Goal: Task Accomplishment & Management: Manage account settings

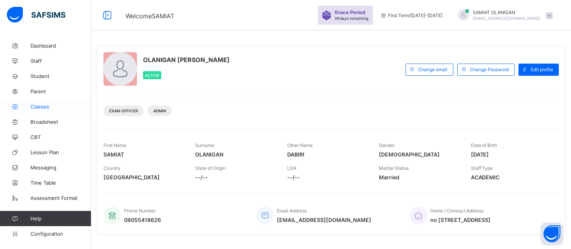
click at [43, 108] on span "Classes" at bounding box center [60, 106] width 61 height 6
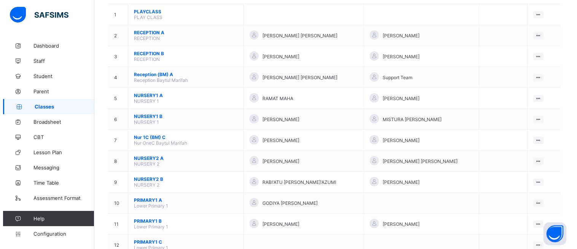
scroll to position [101, 0]
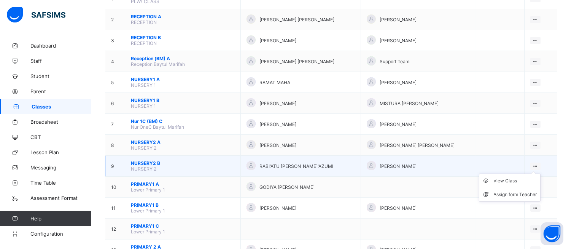
click at [540, 173] on ul "View Class Assign form Teacher" at bounding box center [510, 187] width 62 height 28
click at [504, 191] on div "Assign form Teacher" at bounding box center [515, 195] width 43 height 8
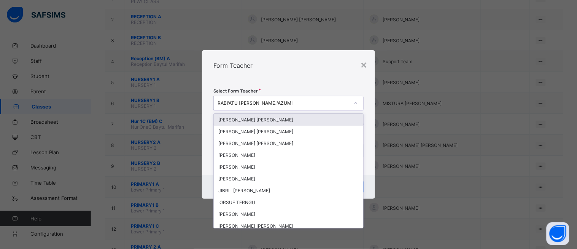
click at [283, 101] on div "RABI'ATU [PERSON_NAME]'AZUMI" at bounding box center [283, 103] width 132 height 6
type input "*"
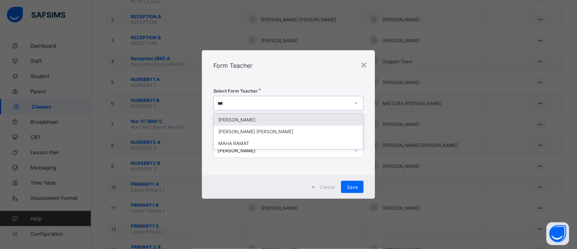
type input "****"
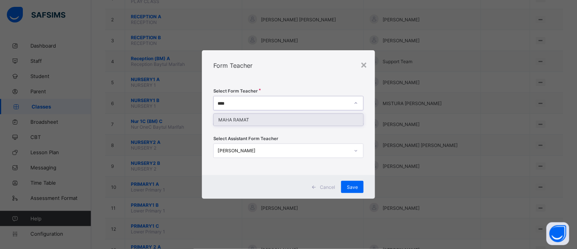
click at [265, 120] on div "MAHA RAMAT" at bounding box center [288, 120] width 149 height 12
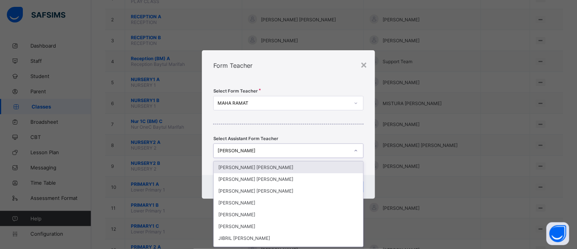
click at [355, 150] on icon at bounding box center [356, 151] width 3 height 2
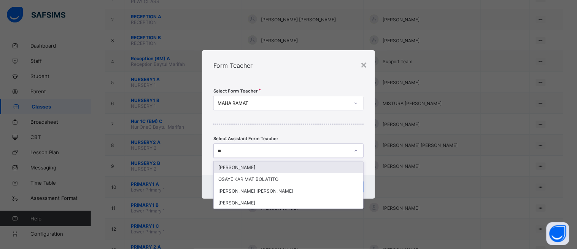
type input "**"
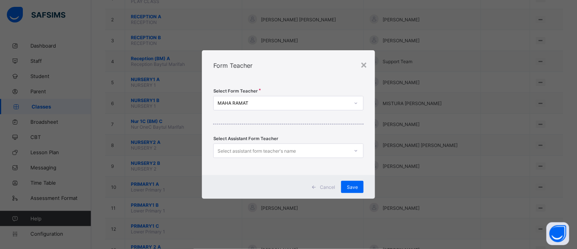
click at [369, 153] on div "Select Form Teacher [PERSON_NAME] Select Assistant Form Teacher Select assistan…" at bounding box center [288, 128] width 173 height 94
click at [352, 182] on div "Save" at bounding box center [352, 187] width 22 height 12
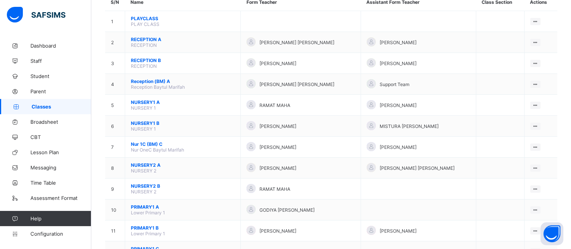
scroll to position [84, 0]
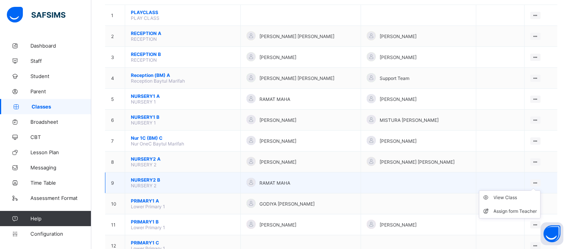
click at [538, 180] on icon at bounding box center [535, 183] width 6 height 6
click at [146, 177] on span "NURSERY2 B" at bounding box center [183, 180] width 104 height 6
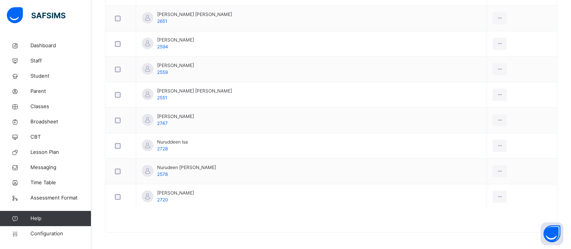
scroll to position [578, 0]
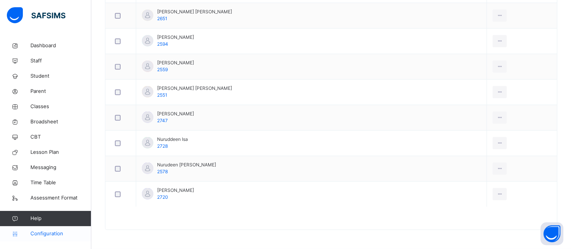
click at [51, 230] on span "Configuration" at bounding box center [60, 234] width 60 height 8
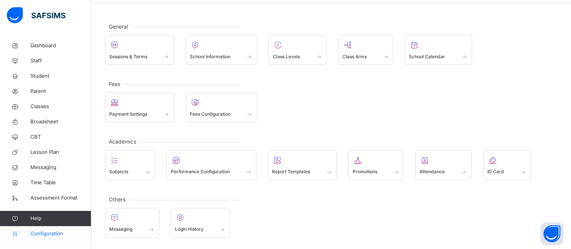
scroll to position [27, 0]
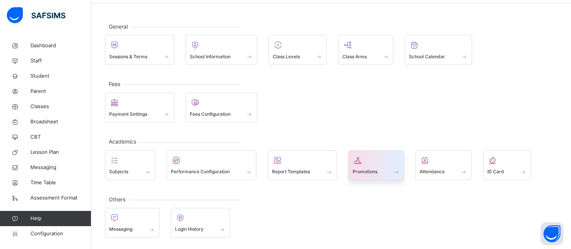
click at [390, 170] on div "Promotions" at bounding box center [376, 172] width 48 height 8
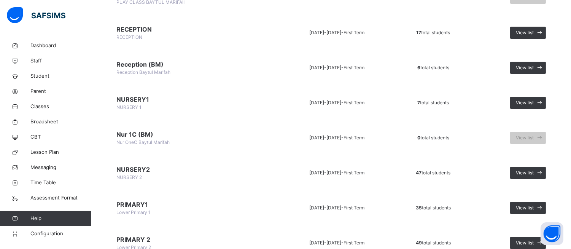
scroll to position [157, 0]
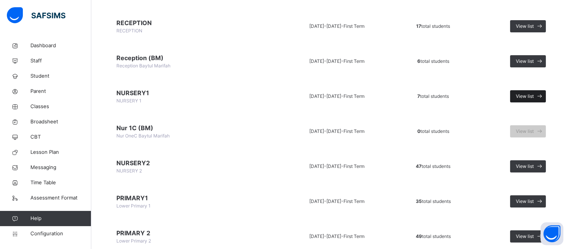
click at [532, 90] on div "View list" at bounding box center [528, 96] width 36 height 12
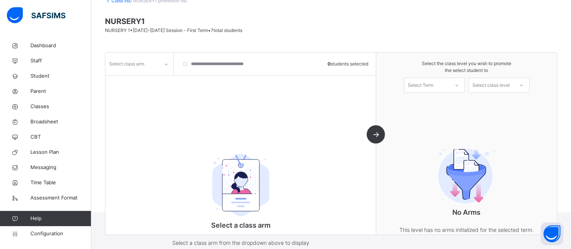
scroll to position [75, 0]
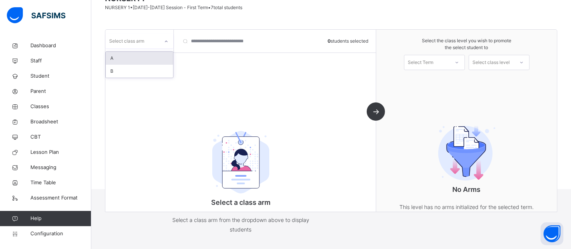
click at [167, 42] on icon at bounding box center [166, 42] width 5 height 8
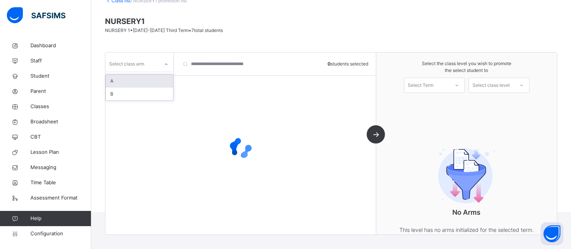
click at [116, 80] on div "A" at bounding box center [139, 81] width 67 height 13
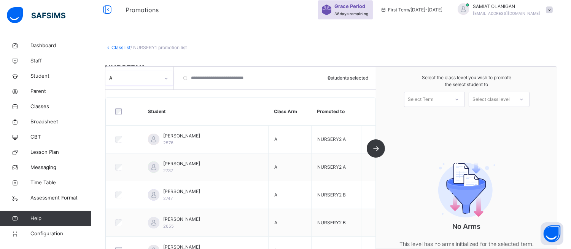
scroll to position [5, 0]
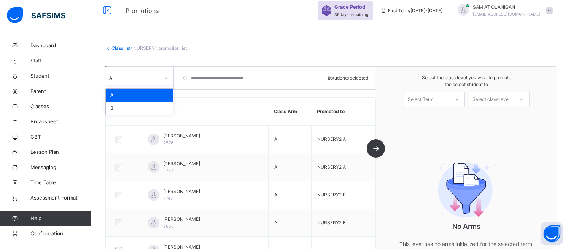
click at [166, 79] on icon at bounding box center [166, 79] width 5 height 8
click at [114, 109] on div "B" at bounding box center [139, 108] width 67 height 13
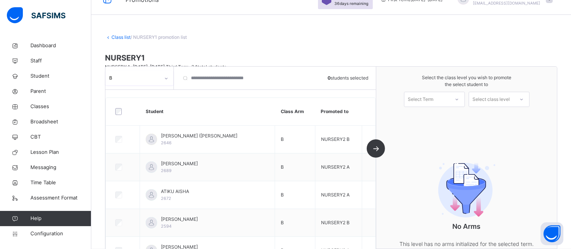
scroll to position [0, 0]
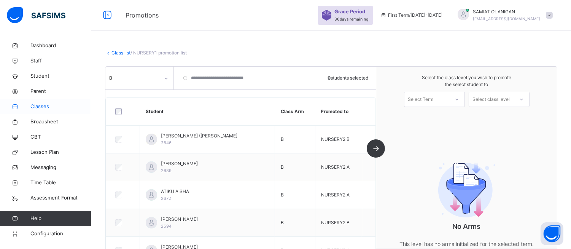
click at [43, 105] on span "Classes" at bounding box center [60, 107] width 61 height 8
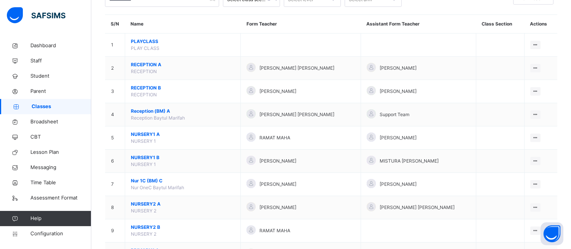
scroll to position [67, 0]
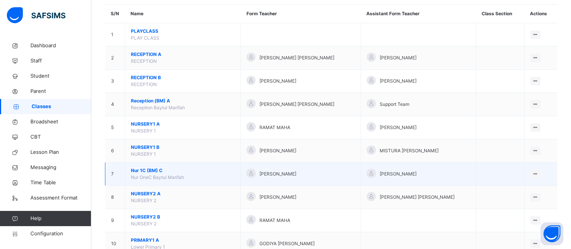
click at [158, 171] on span "Nur 1C (BM) C" at bounding box center [183, 170] width 104 height 7
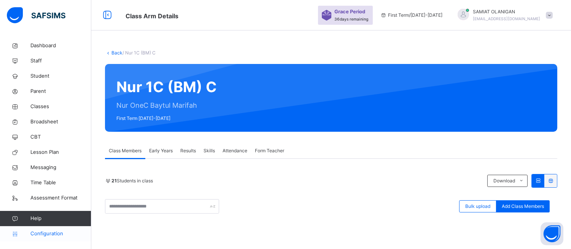
click at [48, 231] on span "Configuration" at bounding box center [60, 234] width 60 height 8
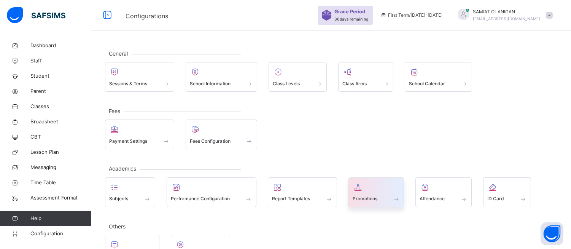
click at [359, 196] on span "Promotions" at bounding box center [364, 198] width 25 height 7
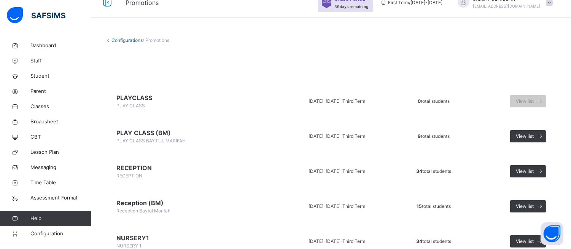
scroll to position [78, 0]
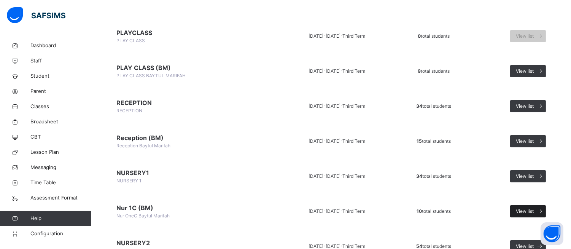
click at [535, 206] on div "View list" at bounding box center [528, 211] width 36 height 12
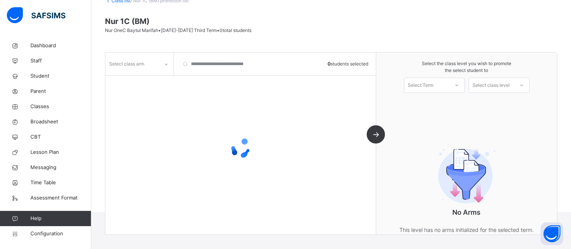
scroll to position [75, 0]
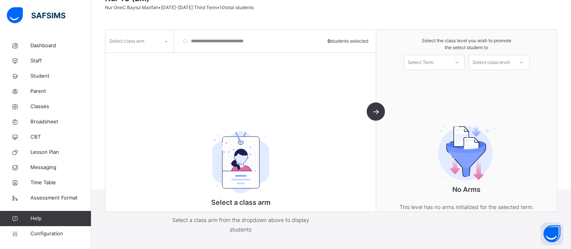
click at [167, 40] on icon at bounding box center [166, 42] width 5 height 8
click at [150, 57] on div "C" at bounding box center [139, 58] width 67 height 13
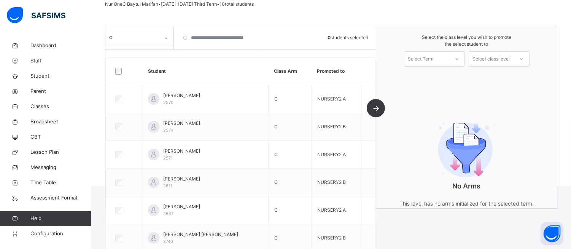
scroll to position [74, 0]
